Goal: Find specific page/section: Find specific page/section

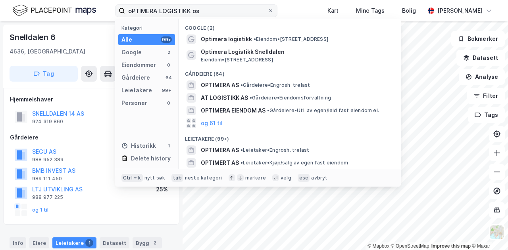
type input "oPTIMERA LOGISTIKK os"
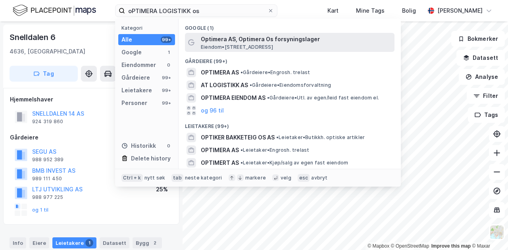
click at [252, 38] on span "Optimera AS, Optimera Os forsyningslager" at bounding box center [296, 40] width 191 height 10
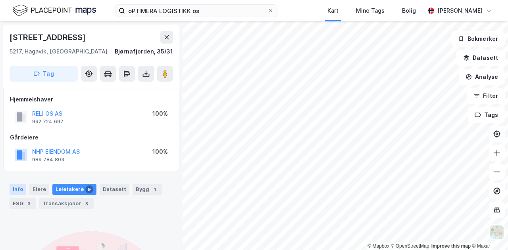
click at [17, 189] on div "Info" at bounding box center [18, 189] width 17 height 11
